Goal: Browse casually

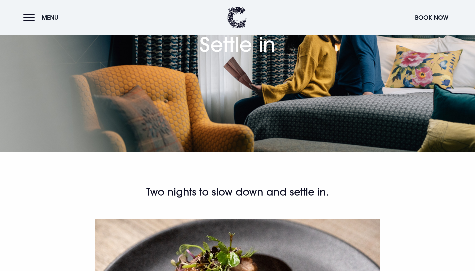
scroll to position [71, 0]
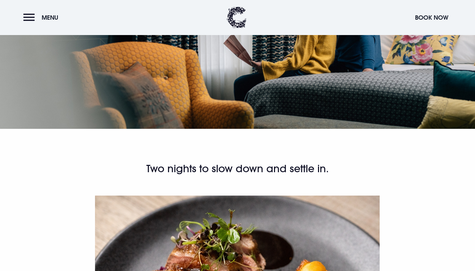
drag, startPoint x: 213, startPoint y: 170, endPoint x: 324, endPoint y: 170, distance: 110.4
click at [324, 170] on h2 "Two nights to slow down and settle in." at bounding box center [238, 168] width 318 height 13
copy h2 "slow down and settle in"
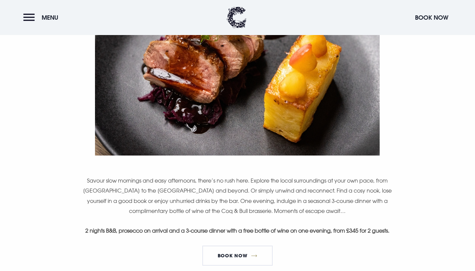
scroll to position [336, 0]
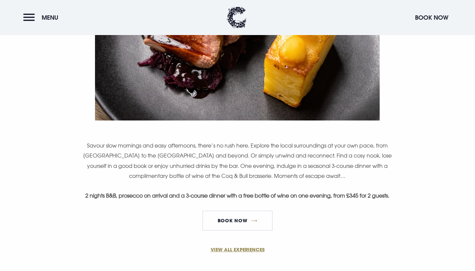
click at [225, 161] on p "Savour slow mornings and easy afternoons, there’s no rush here. Explore the loc…" at bounding box center [238, 160] width 318 height 41
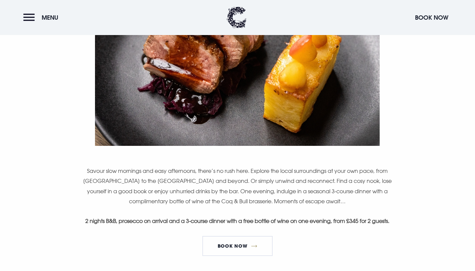
scroll to position [312, 0]
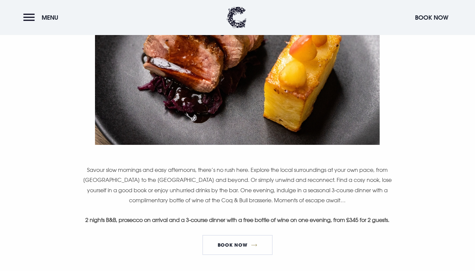
click at [108, 177] on p "Savour slow mornings and easy afternoons, there’s no rush here. Explore the loc…" at bounding box center [238, 185] width 318 height 41
drag, startPoint x: 214, startPoint y: 179, endPoint x: 275, endPoint y: 180, distance: 60.7
click at [275, 180] on p "Savour slow mornings and easy afternoons, there’s no rush here. Explore the loc…" at bounding box center [238, 185] width 318 height 41
copy p "unwind and reconnect."
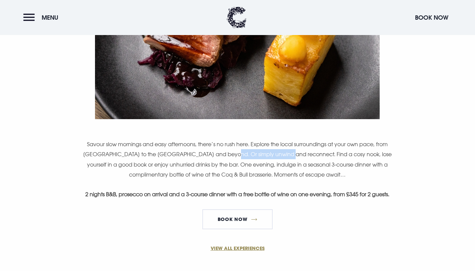
scroll to position [341, 0]
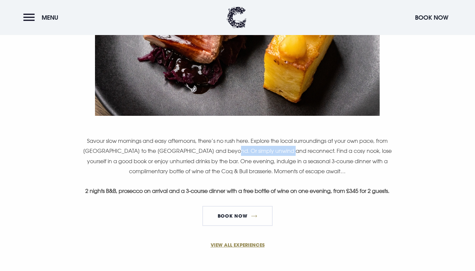
click at [219, 150] on p "Savour slow mornings and easy afternoons, there’s no rush here. Explore the loc…" at bounding box center [238, 156] width 318 height 41
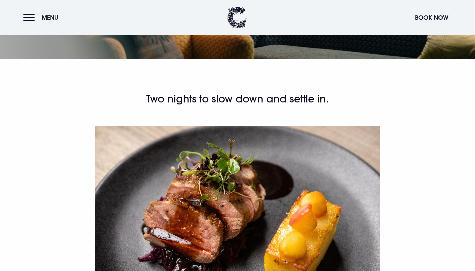
scroll to position [118, 0]
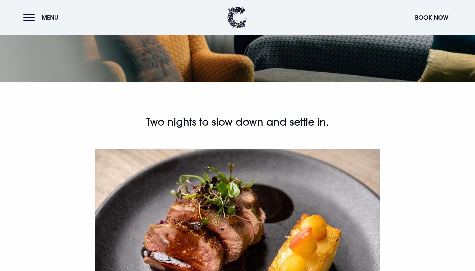
drag, startPoint x: 169, startPoint y: 120, endPoint x: 332, endPoint y: 120, distance: 163.1
click at [332, 120] on h2 "Two nights to slow down and settle in." at bounding box center [238, 122] width 318 height 13
copy h2 "Two nights to slow down and settle in."
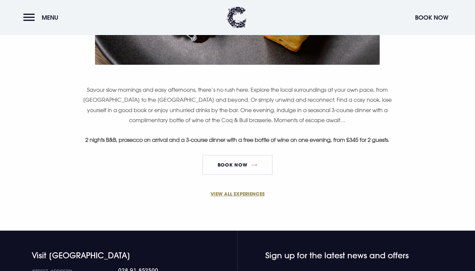
scroll to position [393, 0]
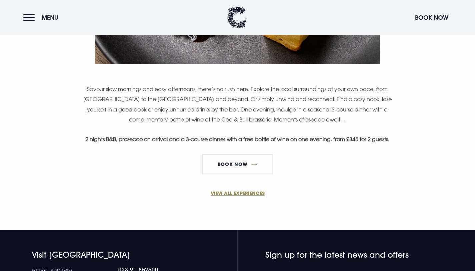
click at [255, 116] on p "Savour slow mornings and easy afternoons, there’s no rush here. Explore the loc…" at bounding box center [238, 104] width 318 height 41
click at [226, 118] on p "Savour slow mornings and easy afternoons, there’s no rush here. Explore the loc…" at bounding box center [238, 104] width 318 height 41
drag, startPoint x: 83, startPoint y: 88, endPoint x: 196, endPoint y: 85, distance: 113.1
click at [196, 85] on p "Savour slow mornings and easy afternoons, there’s no rush here. Explore the loc…" at bounding box center [238, 104] width 318 height 41
click at [196, 86] on p "Savour slow mornings and easy afternoons, there’s no rush here. Explore the loc…" at bounding box center [238, 104] width 318 height 41
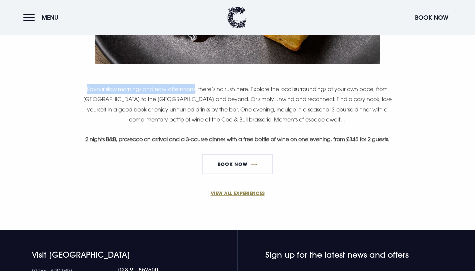
drag, startPoint x: 195, startPoint y: 87, endPoint x: 86, endPoint y: 89, distance: 109.1
click at [86, 89] on p "Savour slow mornings and easy afternoons, there’s no rush here. Explore the loc…" at bounding box center [238, 104] width 318 height 41
copy p "Savour slow mornings and easy afternoons"
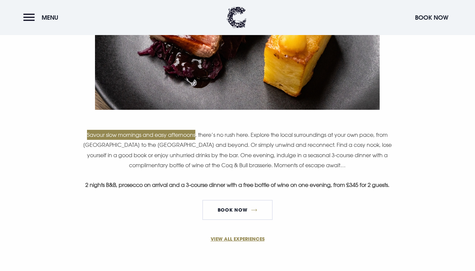
scroll to position [241, 0]
